Goal: Task Accomplishment & Management: Use online tool/utility

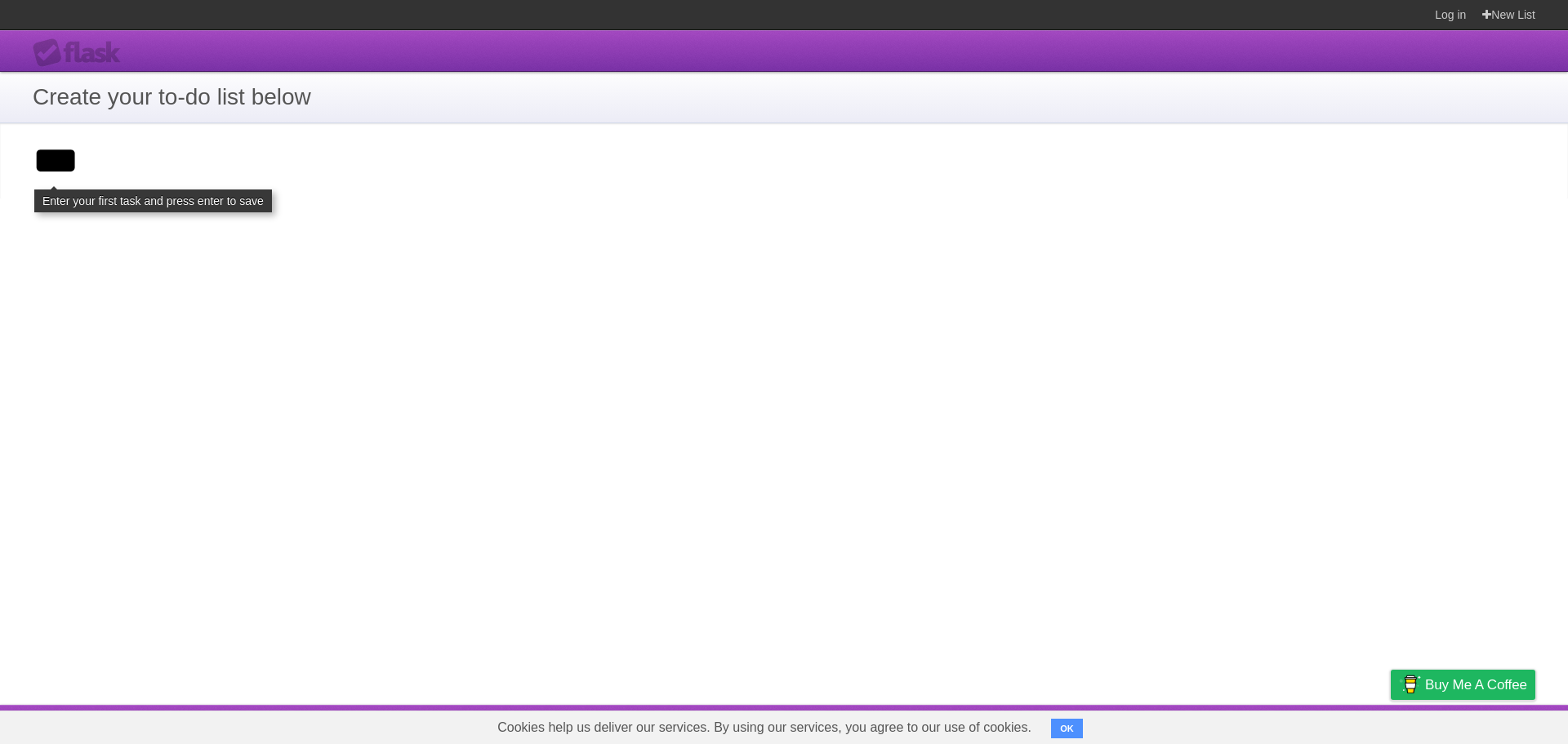
type input "***"
click input "**********" at bounding box center [0, 0] width 0 height 0
